Goal: Transaction & Acquisition: Purchase product/service

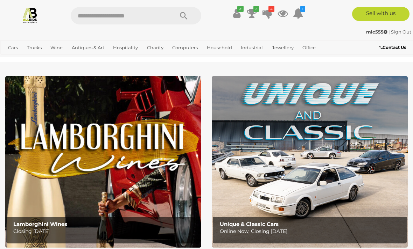
click at [268, 13] on icon at bounding box center [267, 13] width 10 height 13
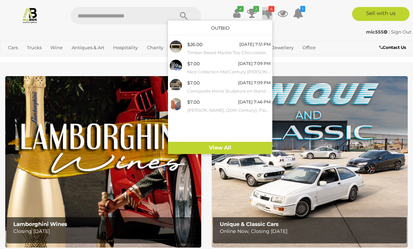
click at [192, 47] on div "$26.00" at bounding box center [194, 45] width 15 height 8
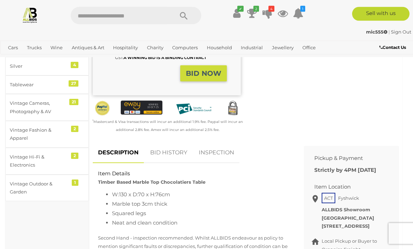
scroll to position [187, 0]
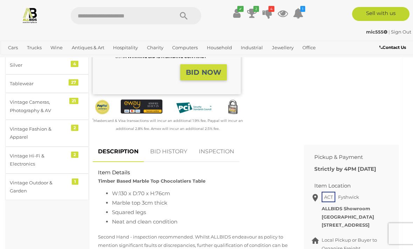
click at [161, 149] on link "BID HISTORY" at bounding box center [169, 152] width 48 height 21
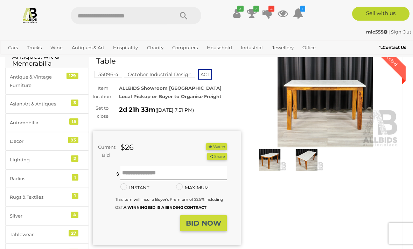
scroll to position [0, 0]
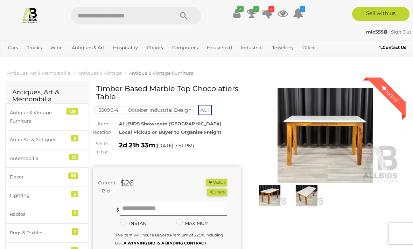
click at [265, 13] on icon at bounding box center [267, 13] width 10 height 13
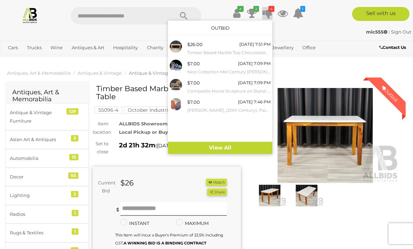
click at [192, 85] on div "$7.00" at bounding box center [193, 83] width 13 height 8
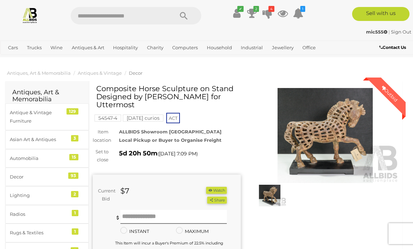
click at [301, 135] on img at bounding box center [325, 135] width 148 height 95
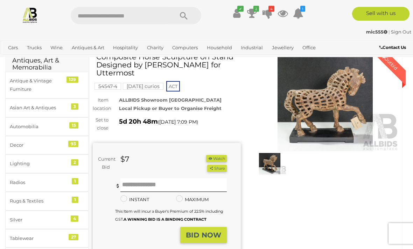
scroll to position [32, 0]
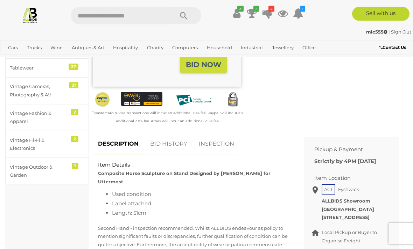
click at [163, 134] on link "BID HISTORY" at bounding box center [169, 144] width 48 height 21
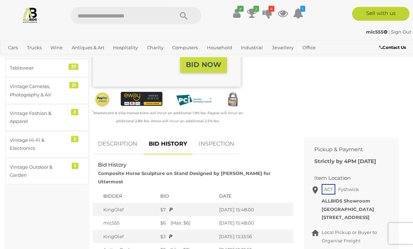
scroll to position [203, 0]
click at [113, 134] on link "DESCRIPTION" at bounding box center [118, 144] width 50 height 21
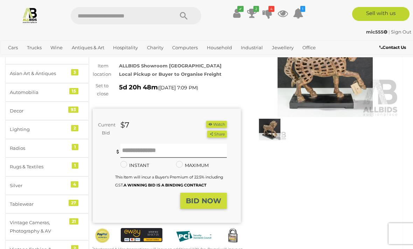
scroll to position [0, 0]
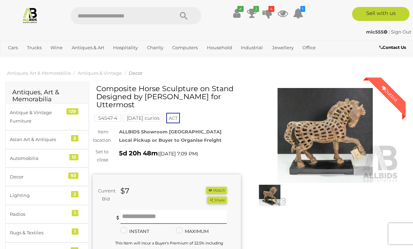
click at [250, 14] on icon at bounding box center [252, 13] width 10 height 13
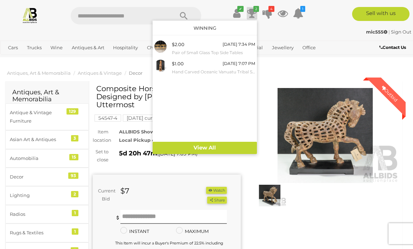
click at [331, 64] on div at bounding box center [206, 124] width 413 height 249
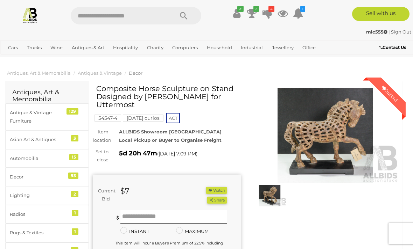
click at [271, 12] on icon at bounding box center [267, 13] width 10 height 13
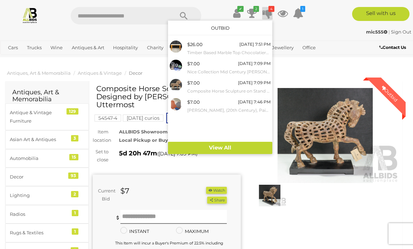
click at [252, 13] on icon at bounding box center [252, 13] width 10 height 13
